Goal: Information Seeking & Learning: Learn about a topic

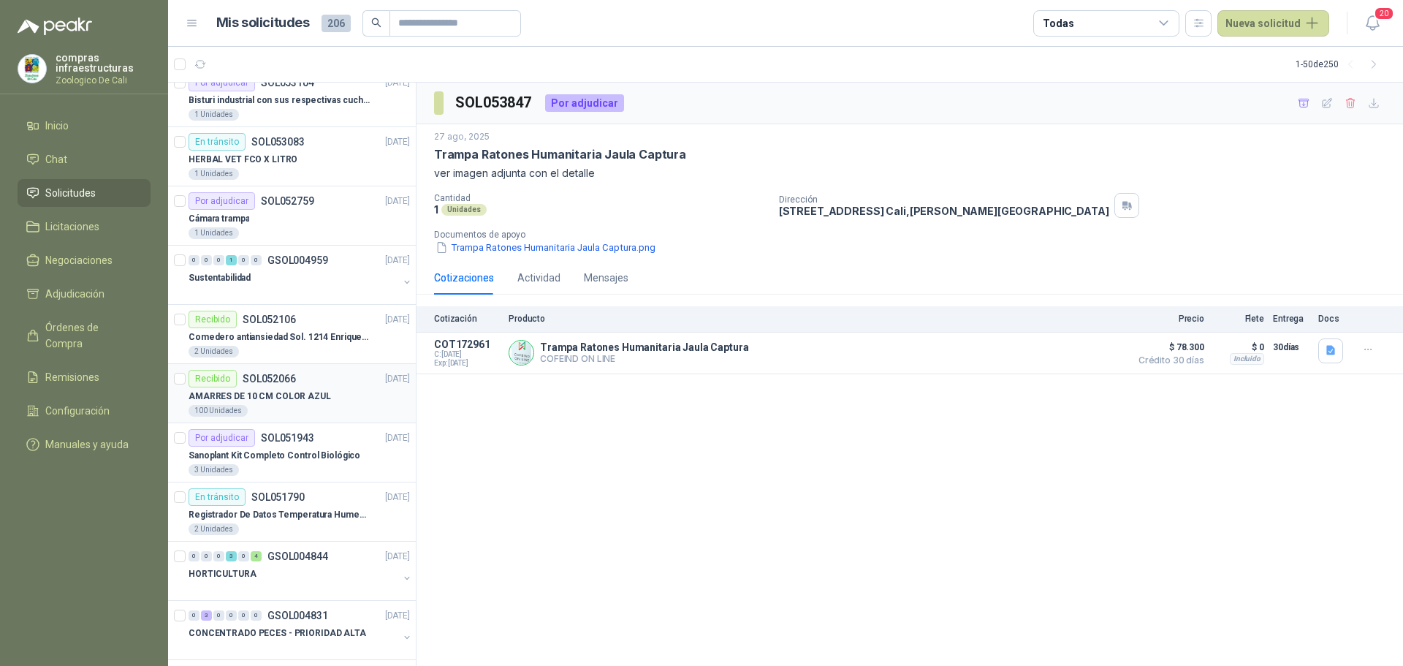
scroll to position [146, 0]
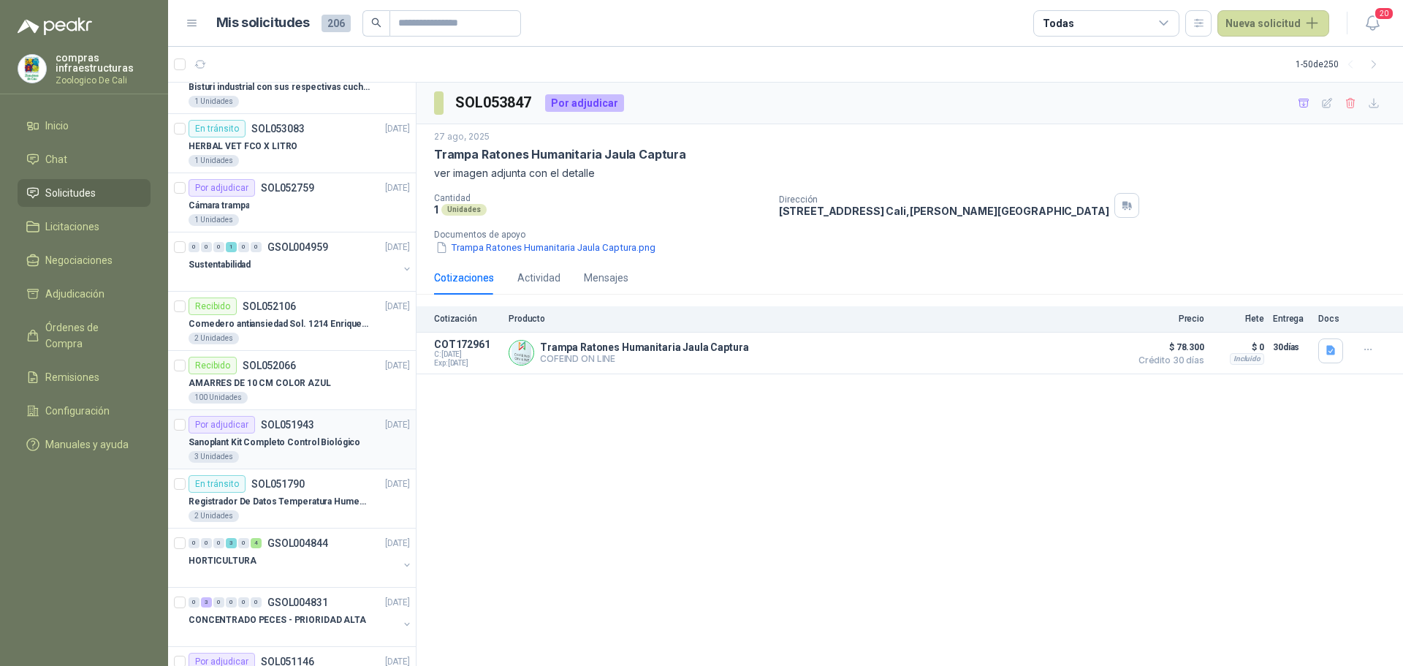
click at [285, 467] on article "Por adjudicar SOL051943 [DATE] Sanoplant Kit Completo Control Biológico 3 Unida…" at bounding box center [292, 439] width 248 height 59
click at [1323, 104] on icon "button" at bounding box center [1327, 102] width 9 height 9
type input "**********"
type textarea "**********"
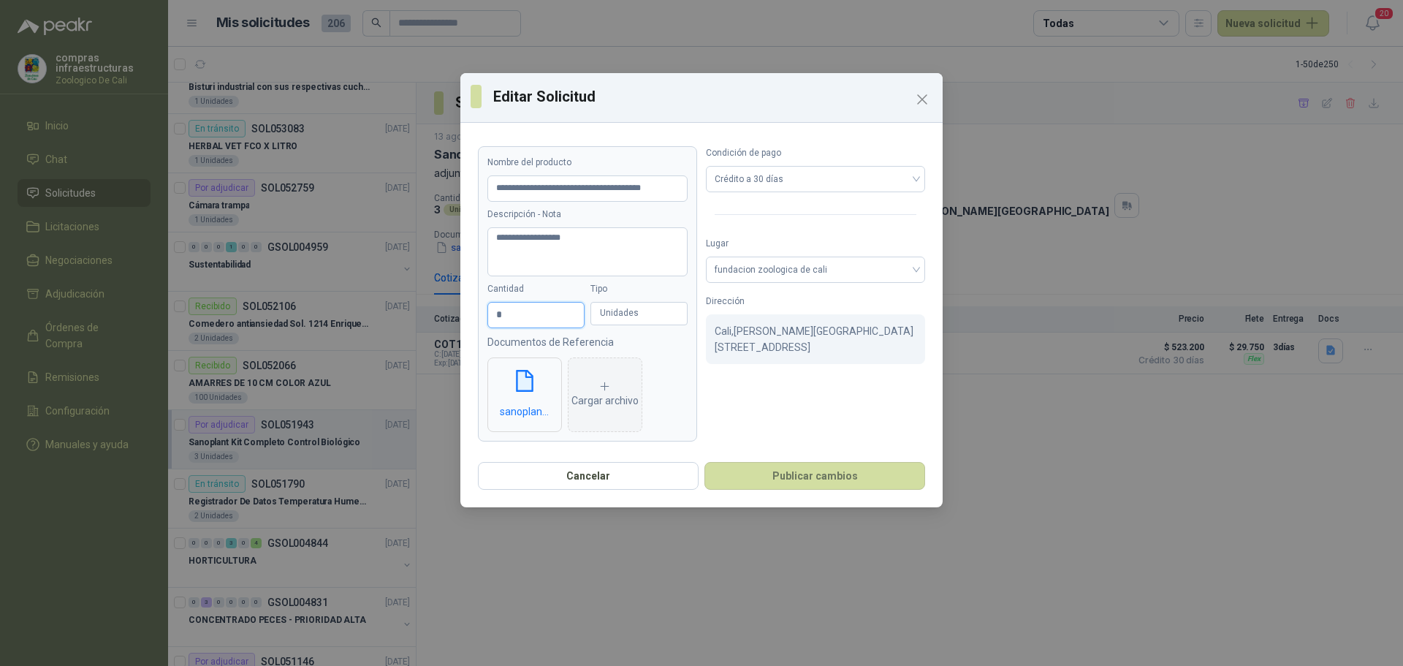
drag, startPoint x: 524, startPoint y: 323, endPoint x: 430, endPoint y: 323, distance: 93.5
click at [430, 323] on div "**********" at bounding box center [701, 333] width 1403 height 666
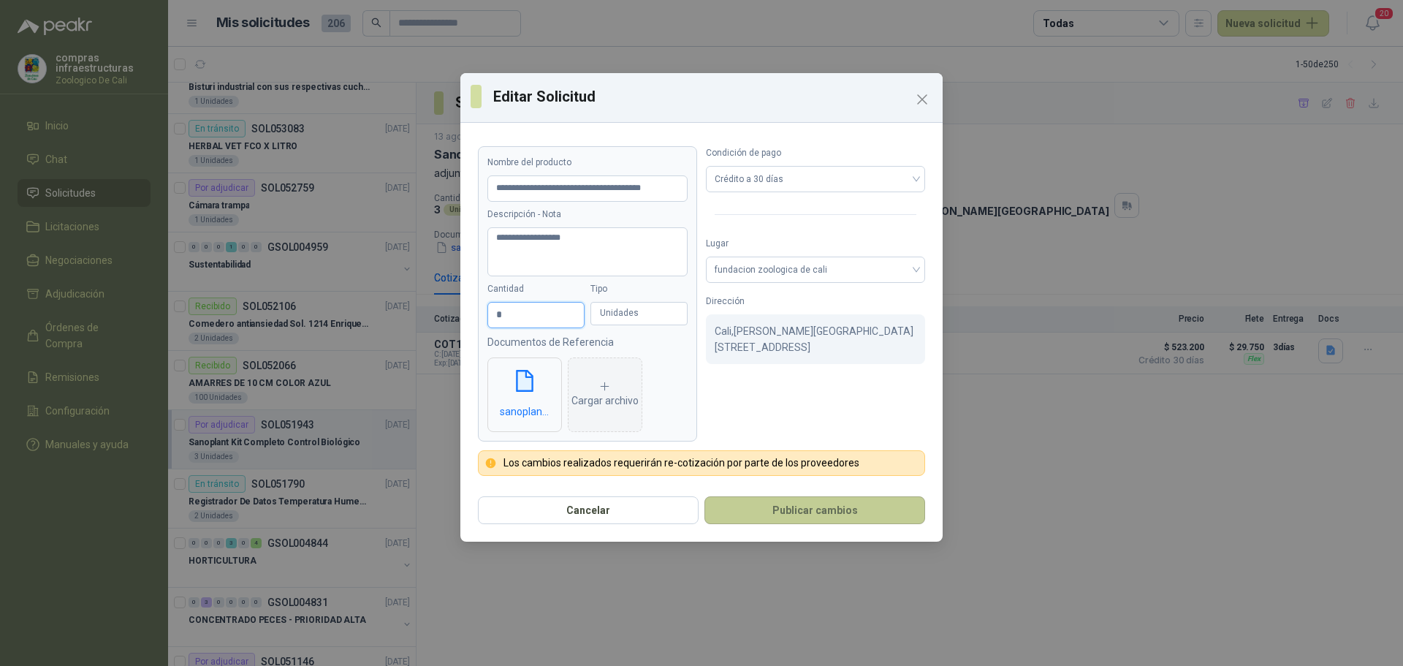
type input "*"
click at [760, 520] on button "Publicar cambios" at bounding box center [814, 510] width 221 height 28
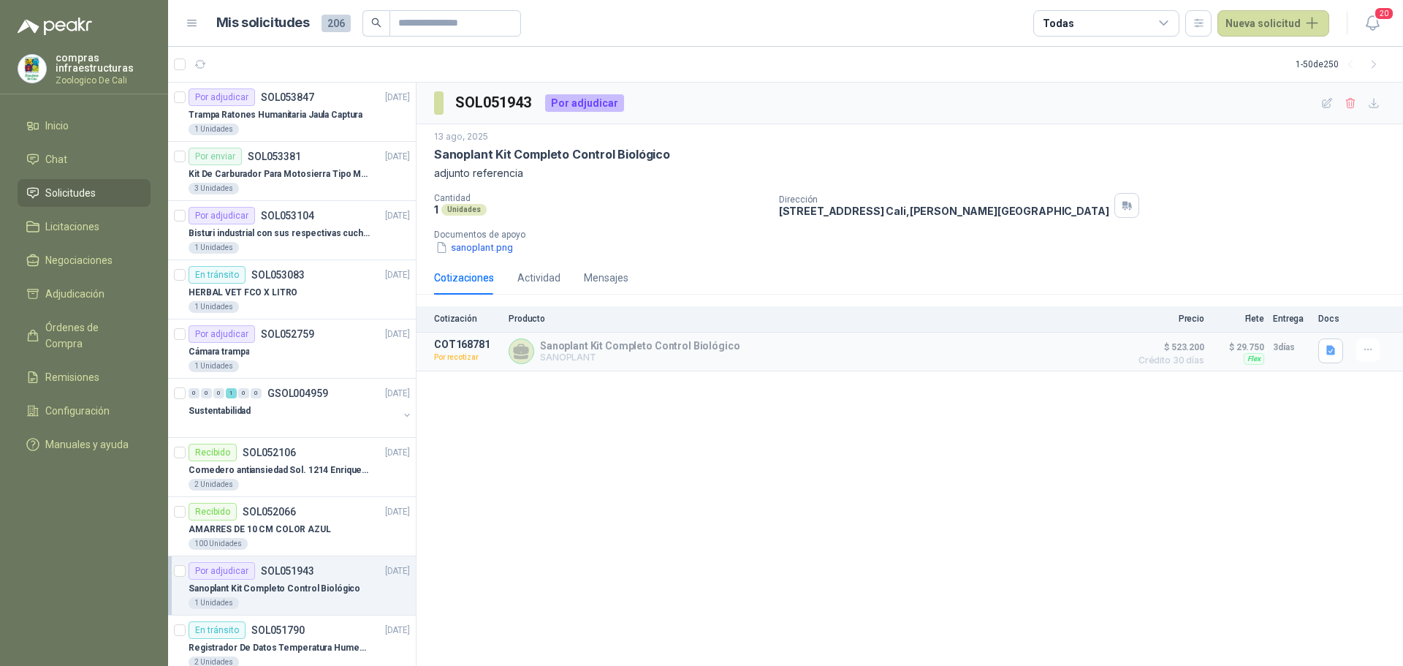
click at [521, 479] on div "SOL051943 Por adjudicar 13 ago, 2025 Sanoplant Kit Completo Control Biológico a…" at bounding box center [910, 375] width 987 height 584
click at [314, 384] on div "0 0 0 1 0 0 GSOL004959 [DATE]" at bounding box center [301, 393] width 224 height 18
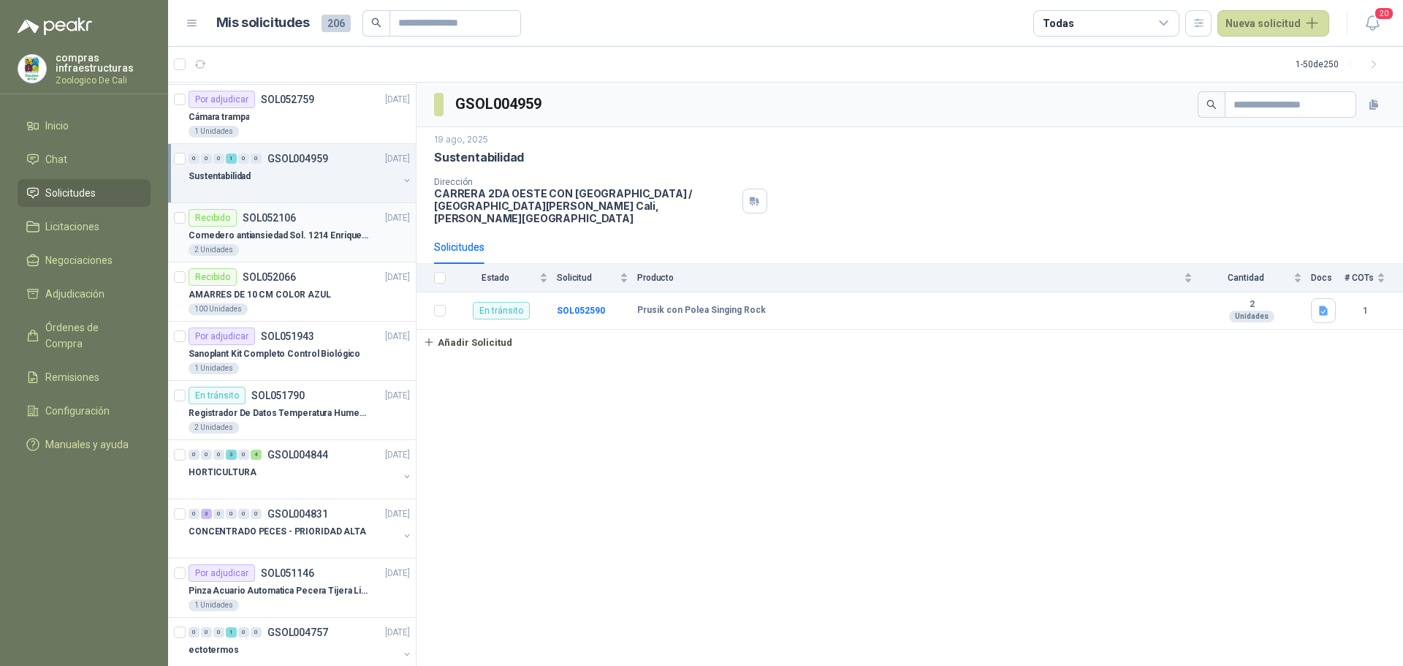
scroll to position [365, 0]
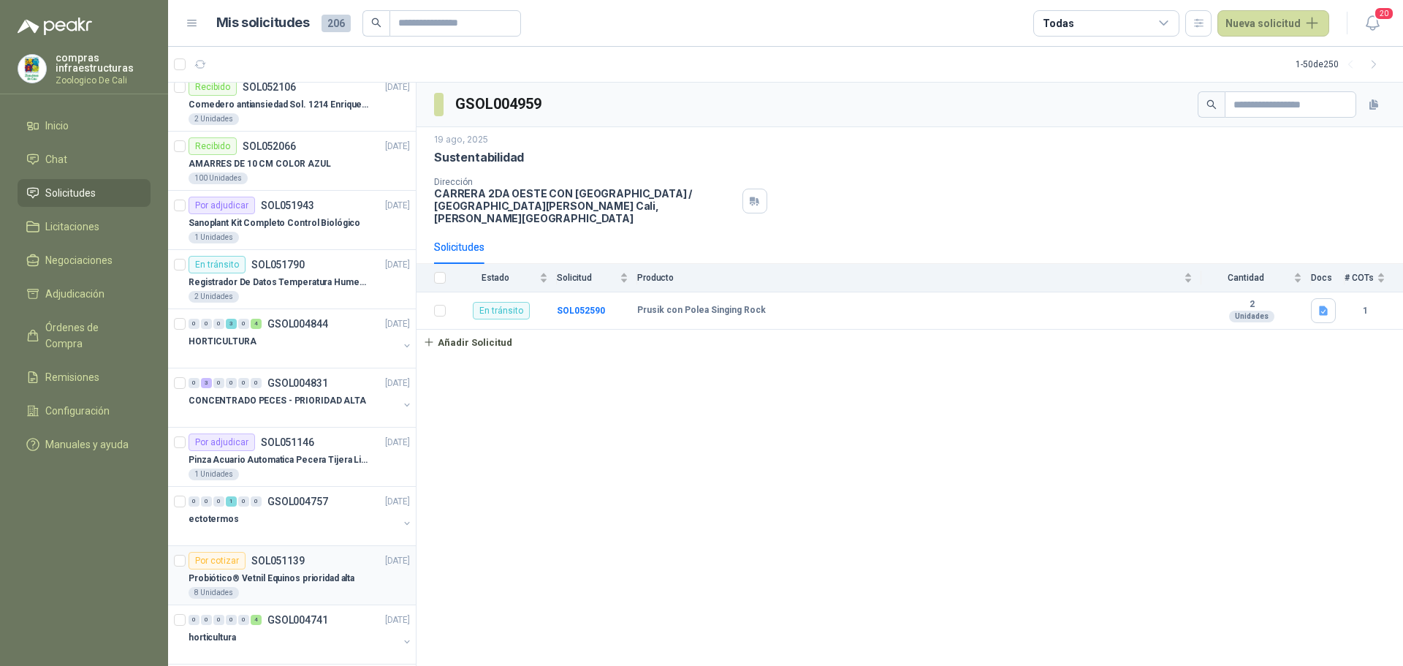
click at [322, 563] on div "Por cotizar SOL051139 [DATE]" at bounding box center [299, 561] width 221 height 18
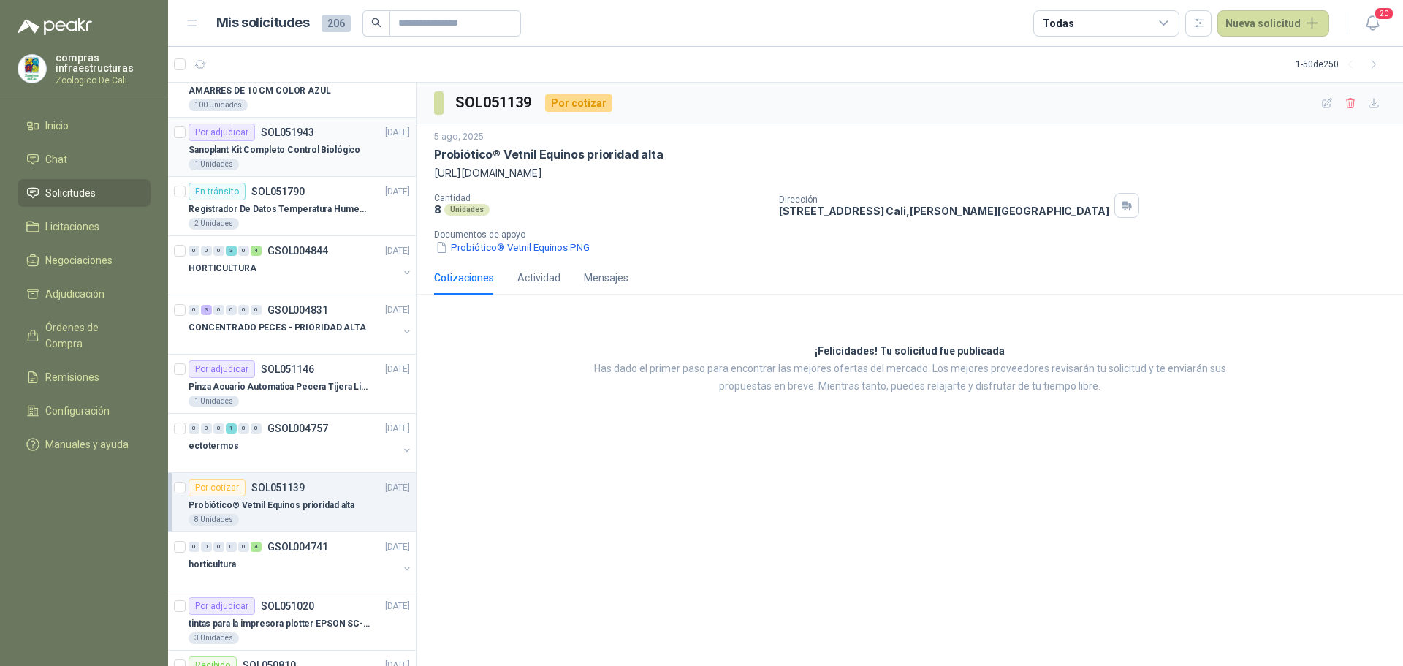
scroll to position [365, 0]
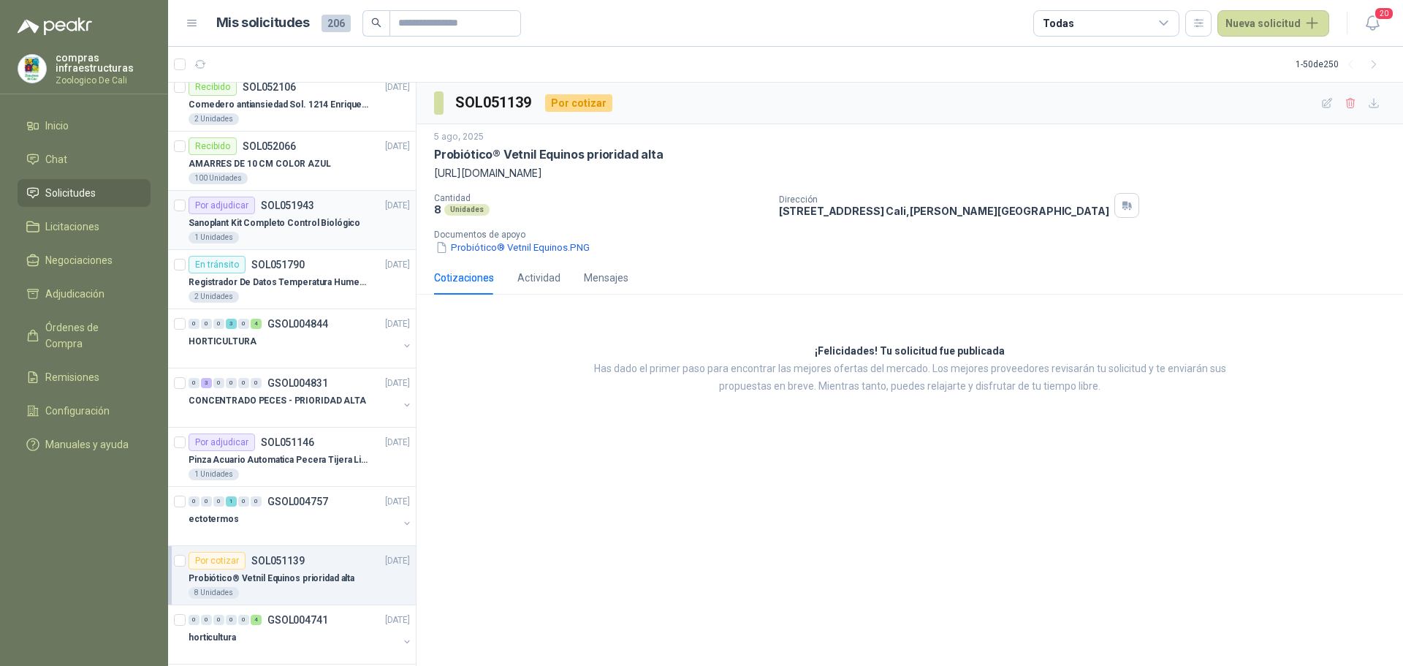
click at [292, 220] on p "Sanoplant Kit Completo Control Biológico" at bounding box center [275, 223] width 172 height 14
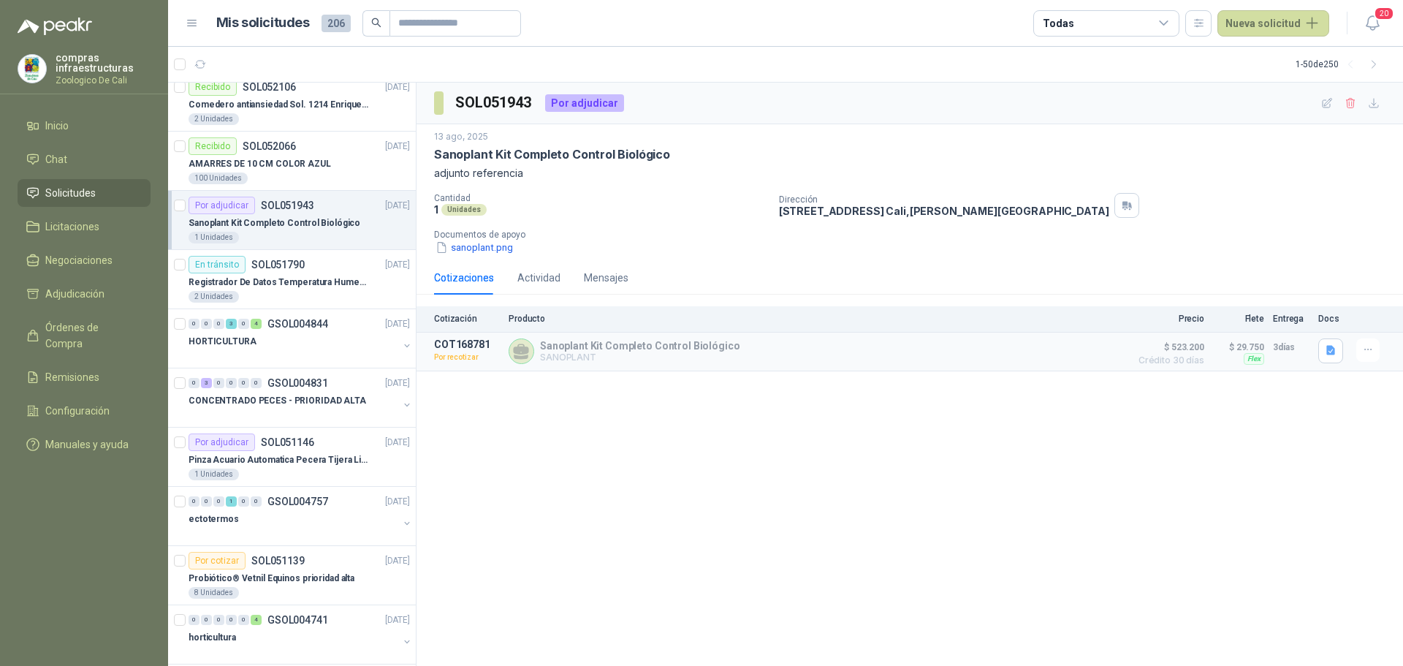
click at [126, 185] on li "Solicitudes" at bounding box center [83, 193] width 115 height 16
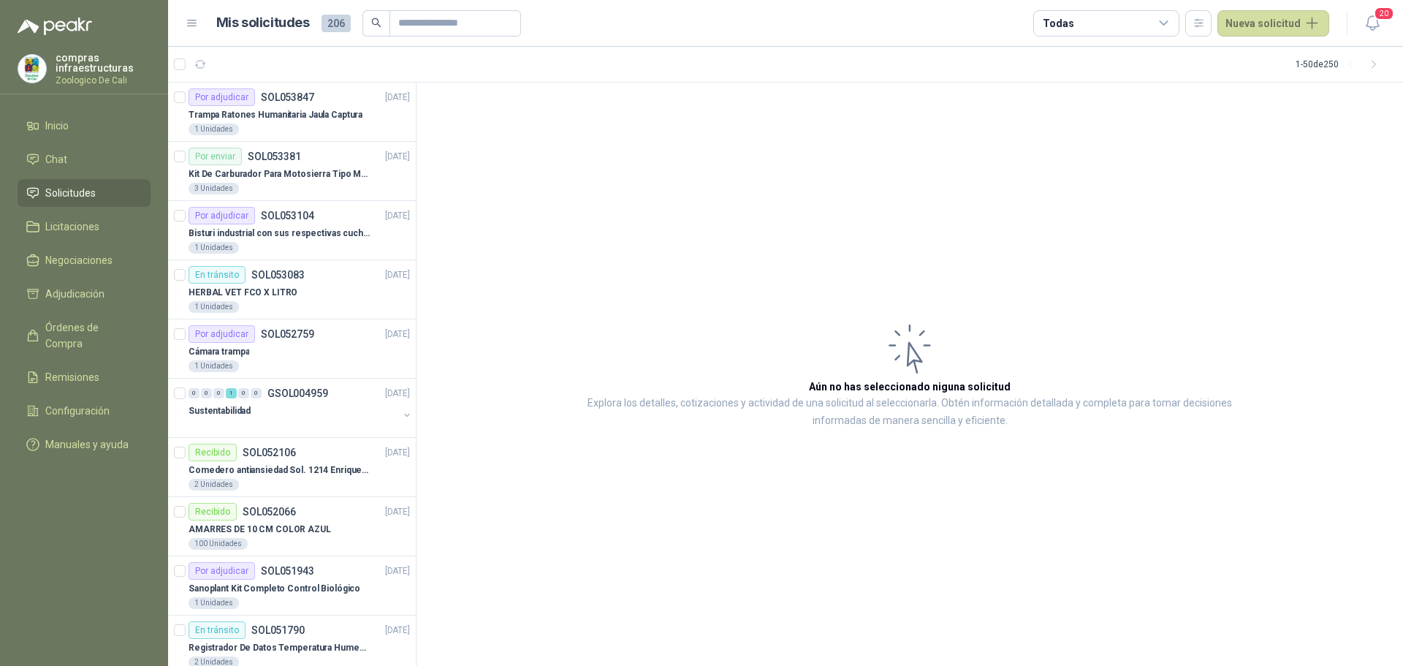
click at [95, 191] on span "Solicitudes" at bounding box center [70, 193] width 50 height 16
click at [310, 126] on div "1 Unidades" at bounding box center [299, 129] width 221 height 12
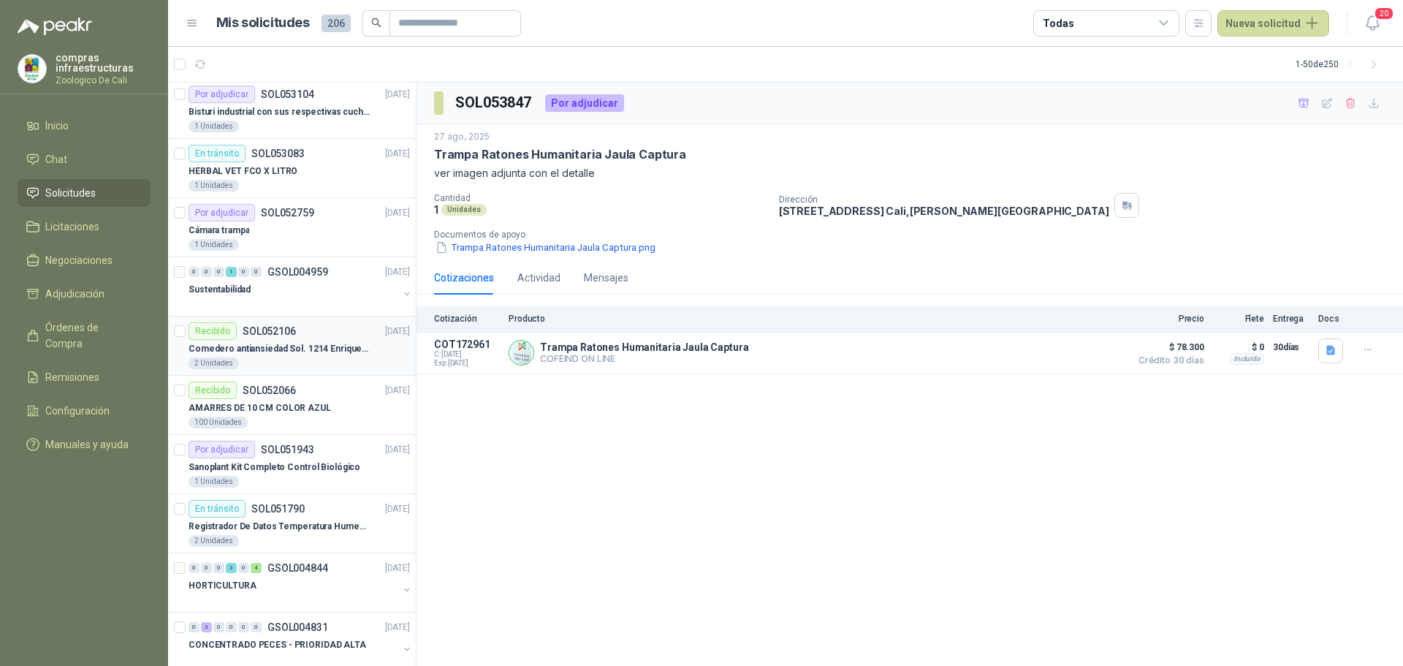
scroll to position [146, 0]
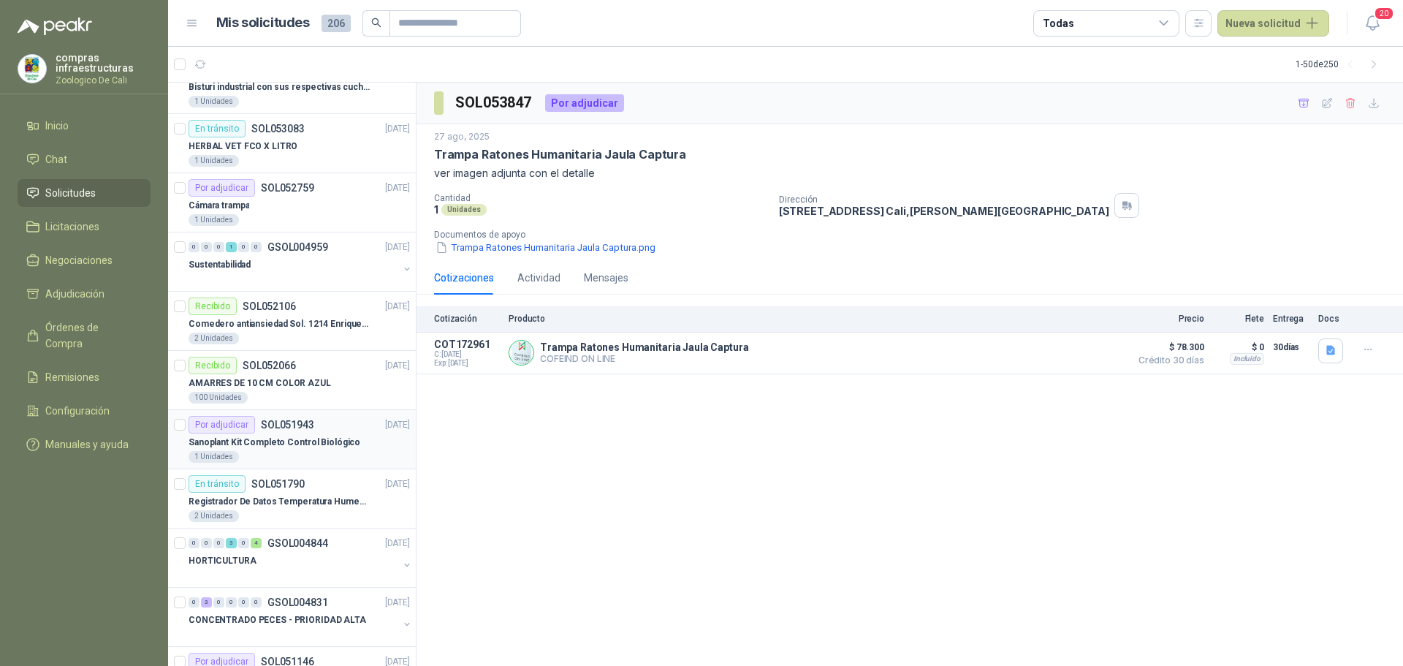
click at [330, 438] on p "Sanoplant Kit Completo Control Biológico" at bounding box center [275, 443] width 172 height 14
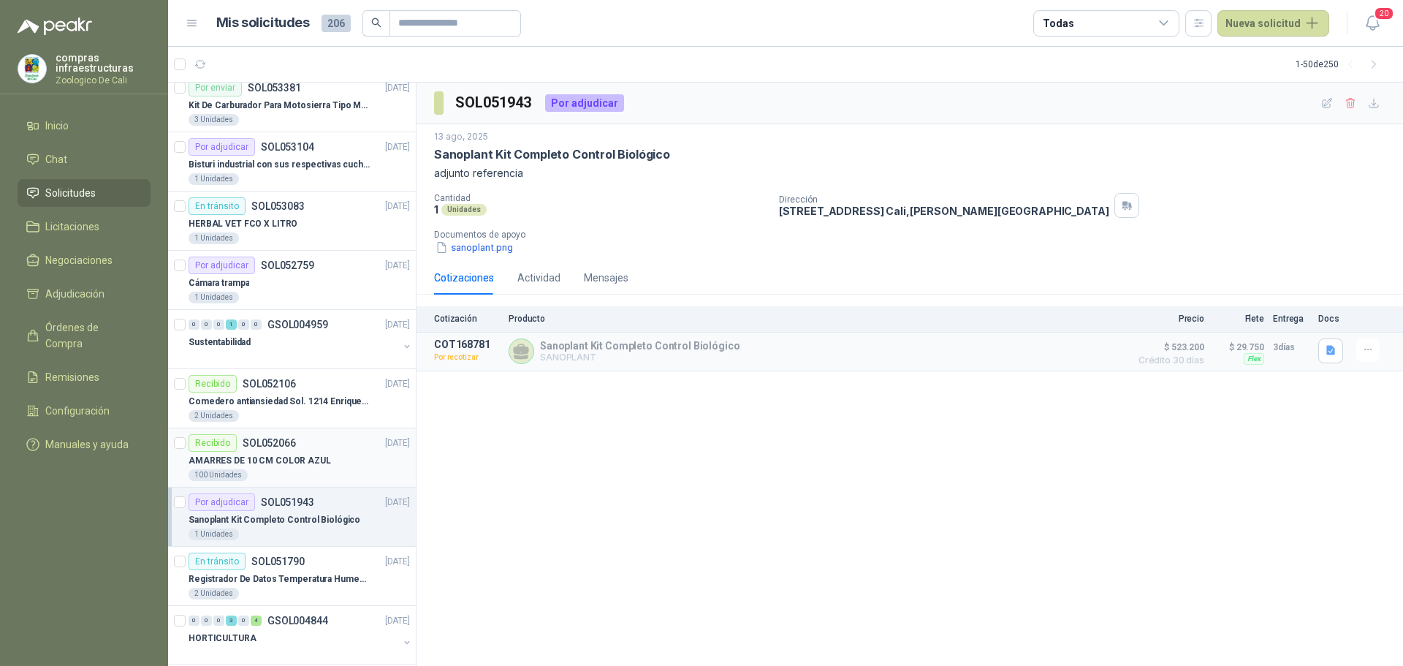
scroll to position [146, 0]
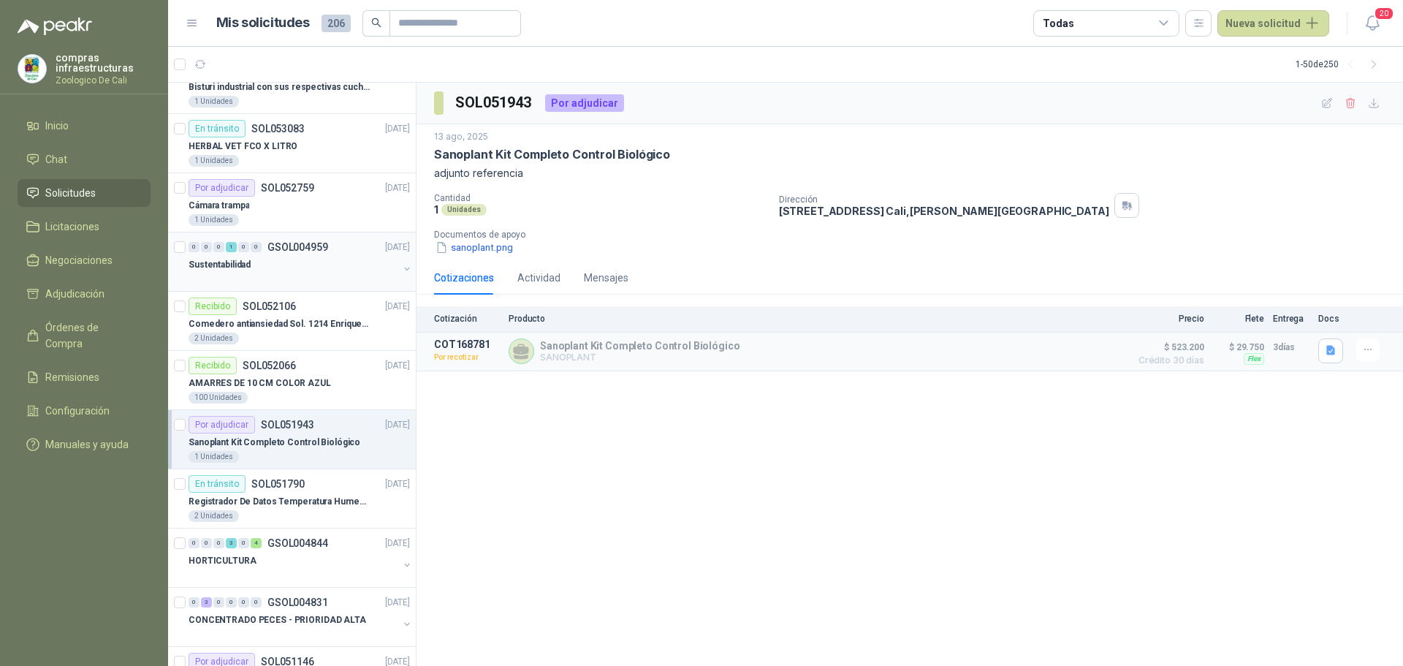
click at [273, 269] on div "Sustentabilidad" at bounding box center [294, 265] width 210 height 18
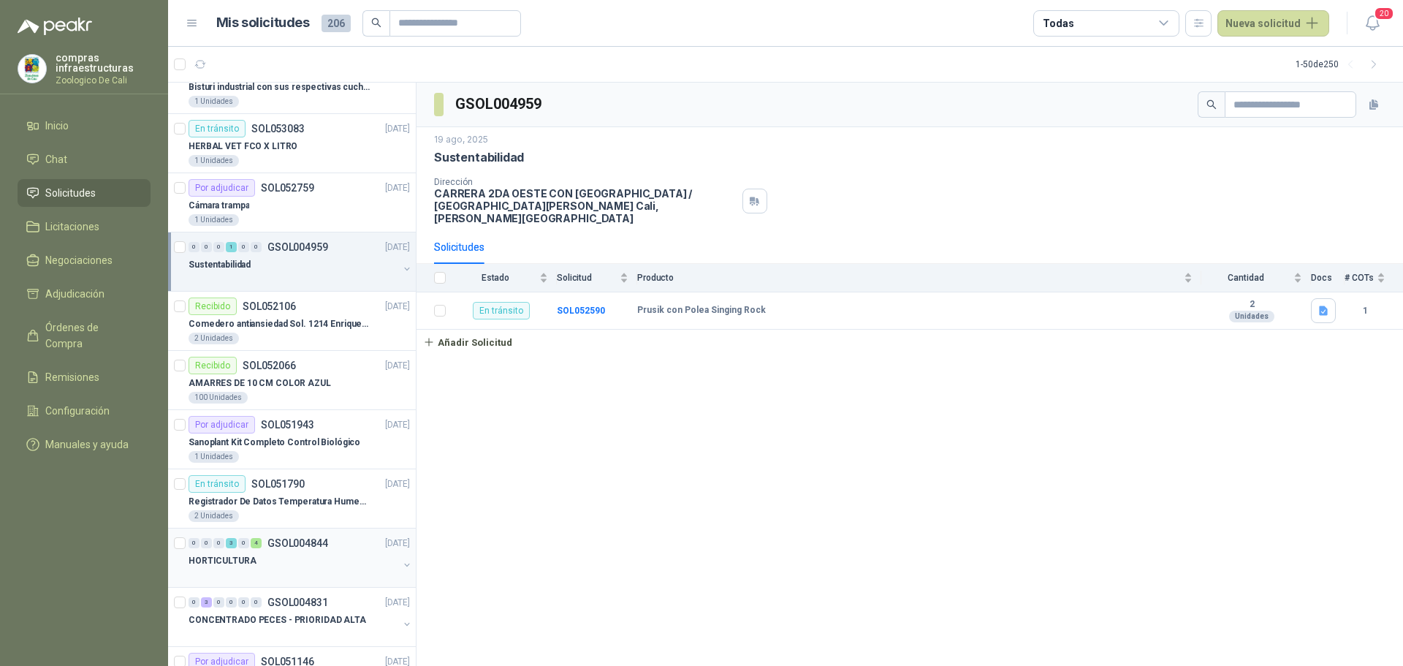
click at [308, 552] on div "HORTICULTURA" at bounding box center [294, 561] width 210 height 18
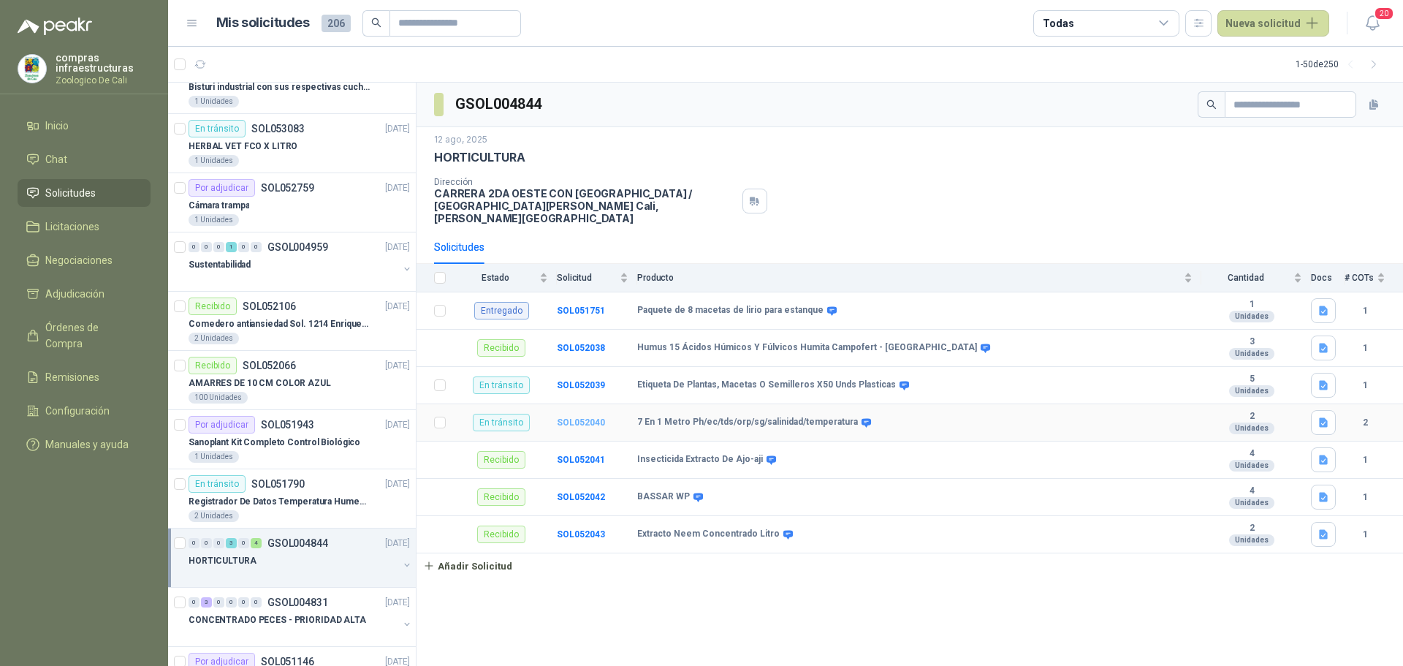
click at [602, 417] on b "SOL052040" at bounding box center [581, 422] width 48 height 10
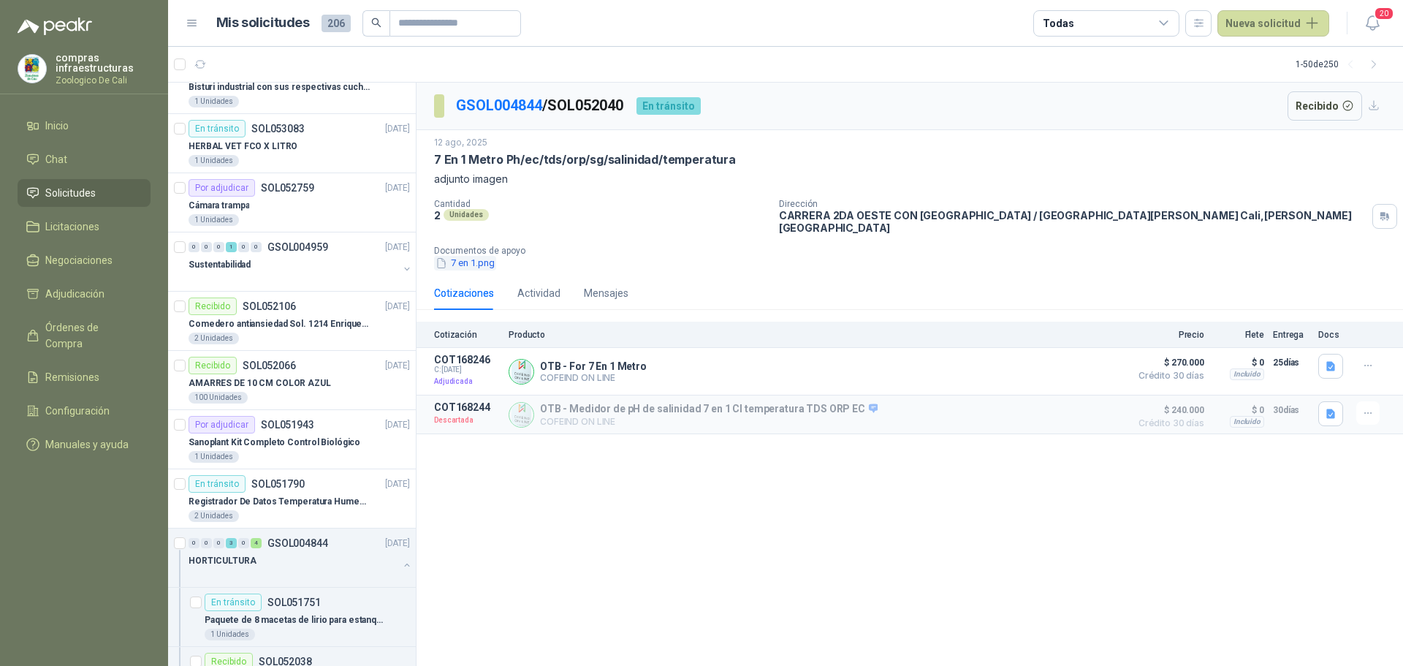
click at [465, 256] on button "7 en 1.png" at bounding box center [465, 263] width 62 height 15
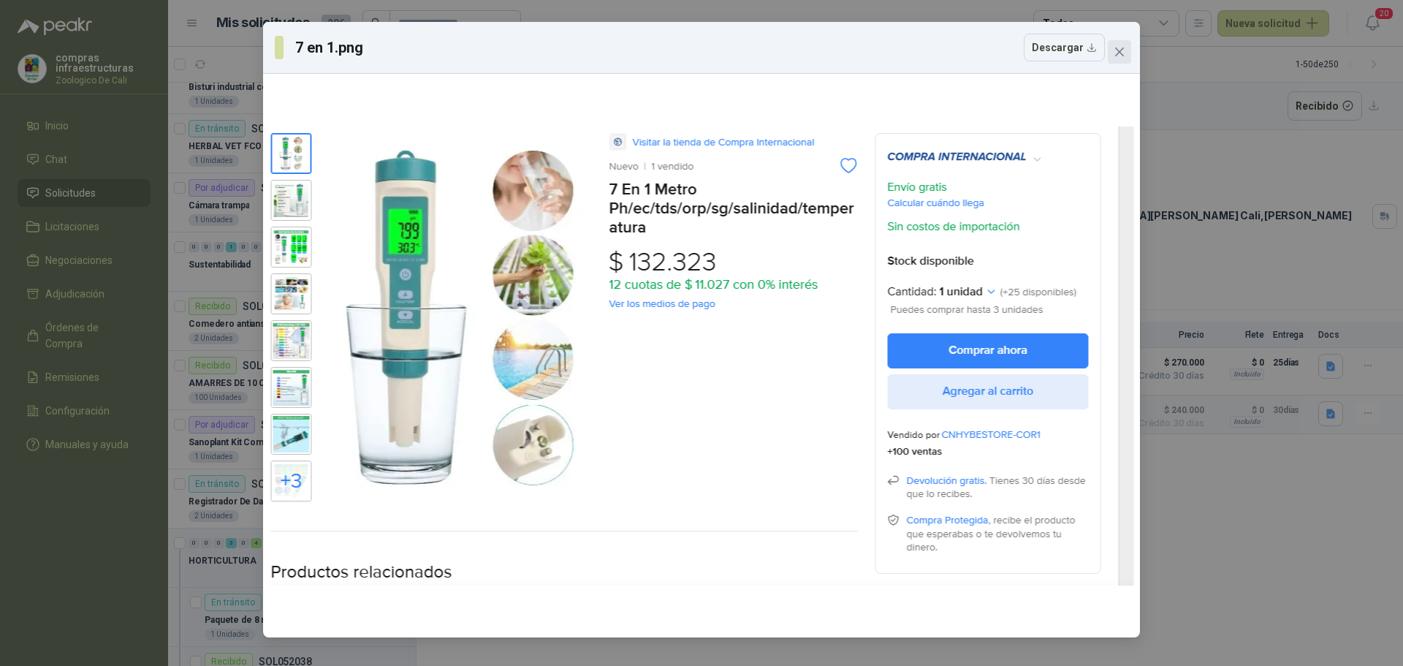
click at [1121, 47] on icon "close" at bounding box center [1120, 52] width 12 height 12
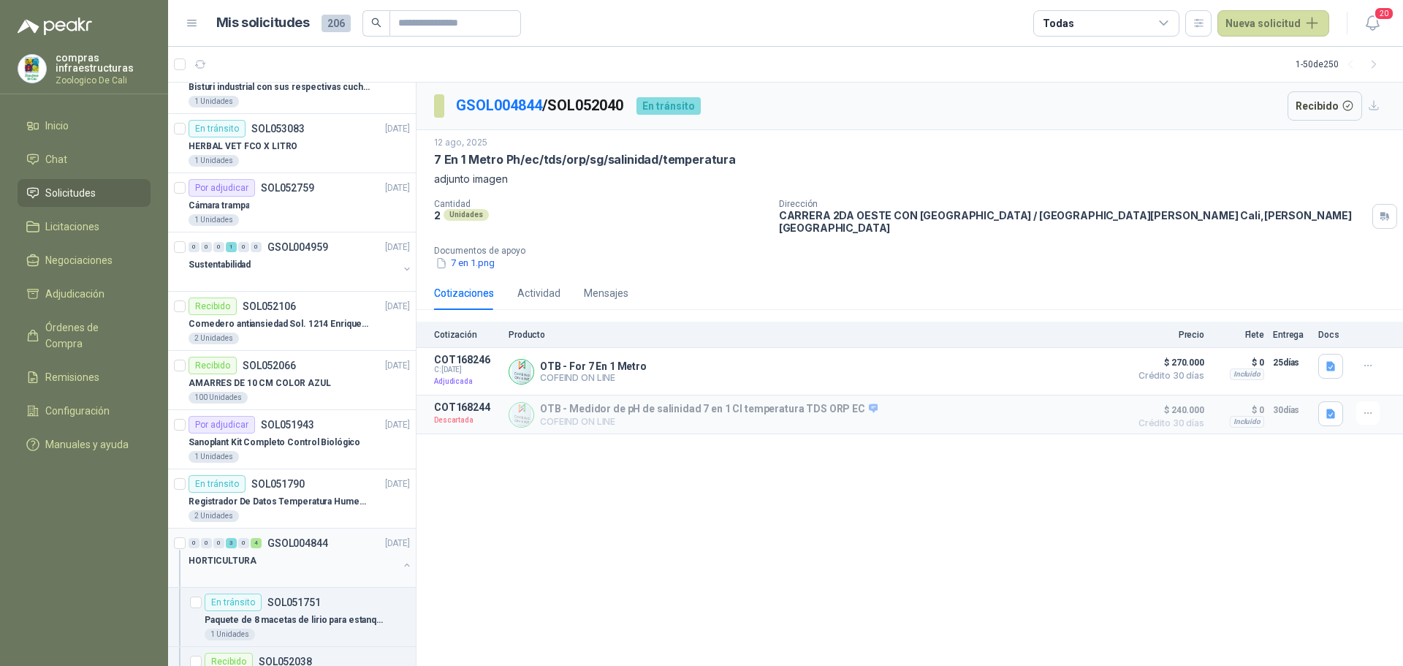
click at [306, 571] on div at bounding box center [294, 575] width 210 height 12
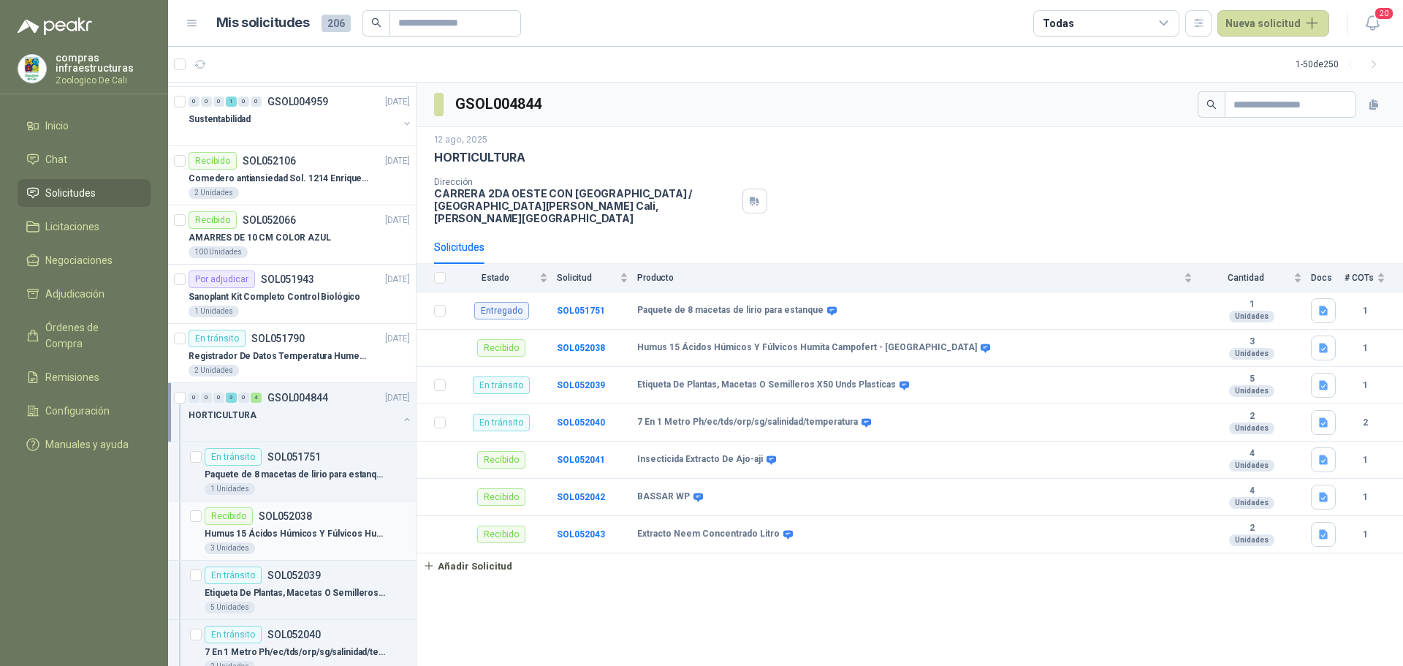
scroll to position [292, 0]
click at [290, 467] on p "Paquete de 8 macetas de lirio para estanque" at bounding box center [296, 474] width 182 height 14
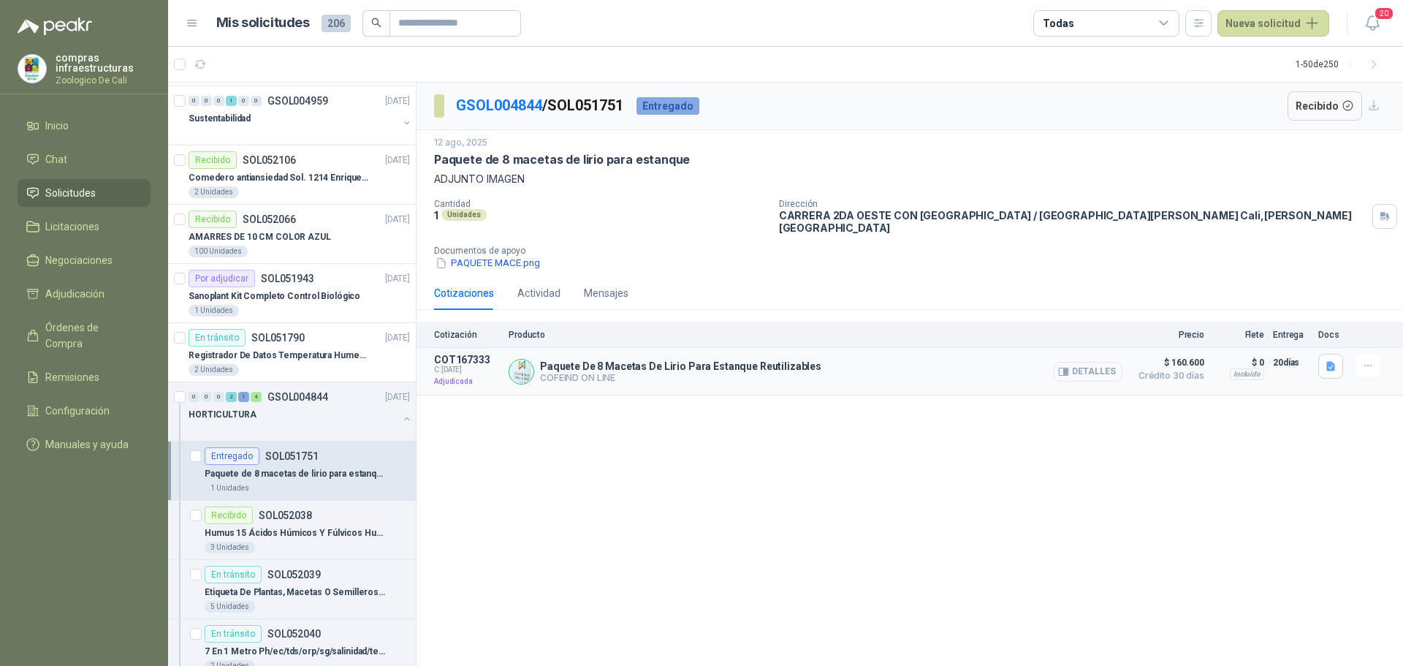
click at [1079, 365] on button "Detalles" at bounding box center [1088, 372] width 69 height 20
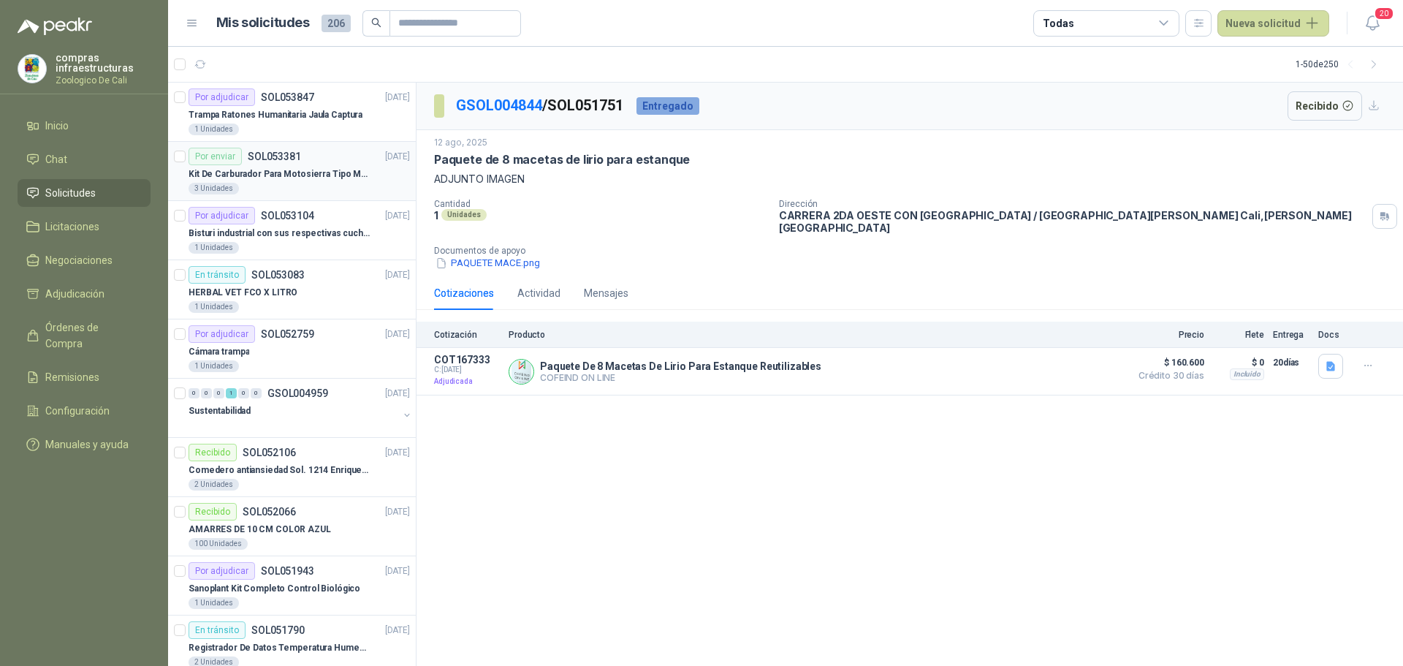
click at [289, 156] on p "SOL053381" at bounding box center [274, 156] width 53 height 10
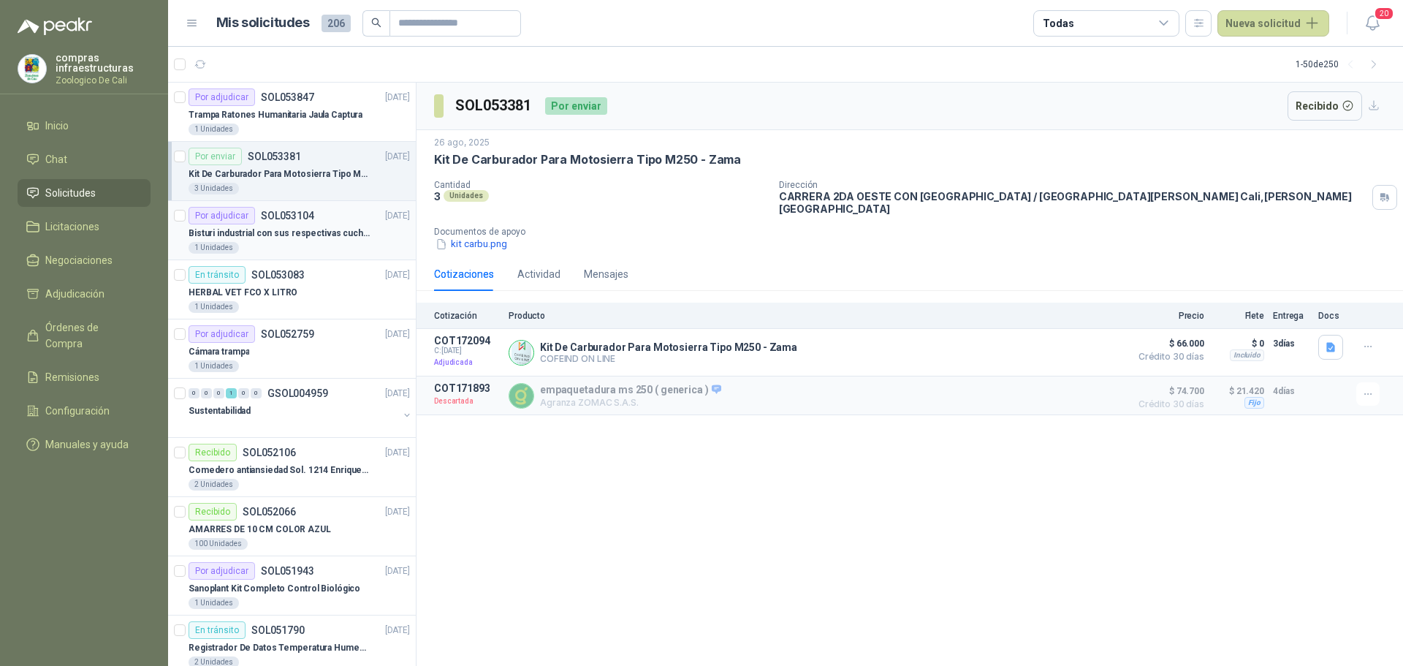
click at [346, 244] on div "1 Unidades" at bounding box center [299, 248] width 221 height 12
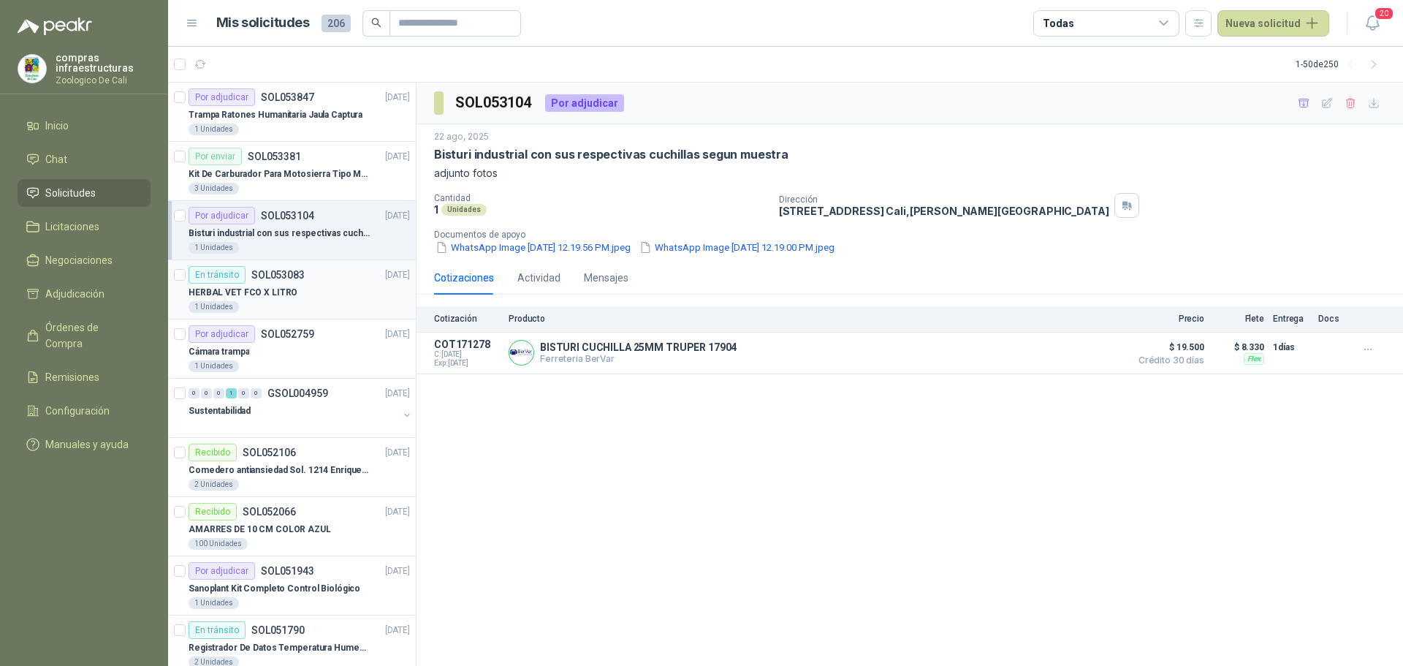
click at [324, 299] on div "HERBAL VET FCO X LITRO" at bounding box center [299, 293] width 221 height 18
click at [321, 363] on div "1 Unidades" at bounding box center [299, 366] width 221 height 12
